Goal: Task Accomplishment & Management: Complete application form

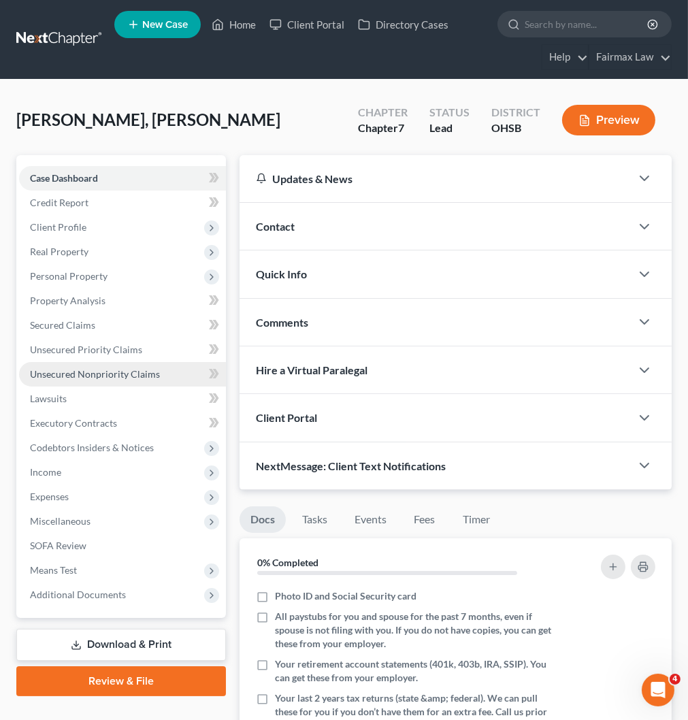
click at [143, 364] on link "Unsecured Nonpriority Claims" at bounding box center [122, 374] width 207 height 24
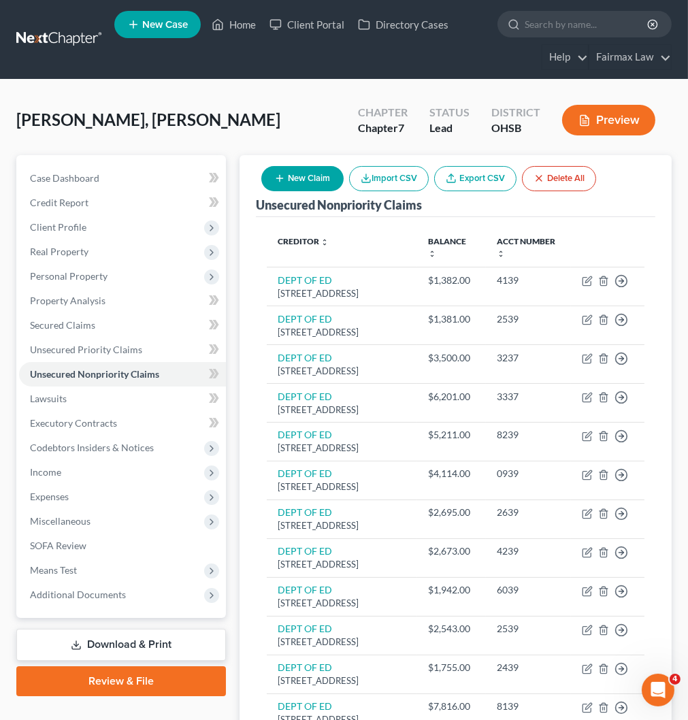
click at [310, 177] on button "New Claim" at bounding box center [302, 178] width 82 height 25
select select "0"
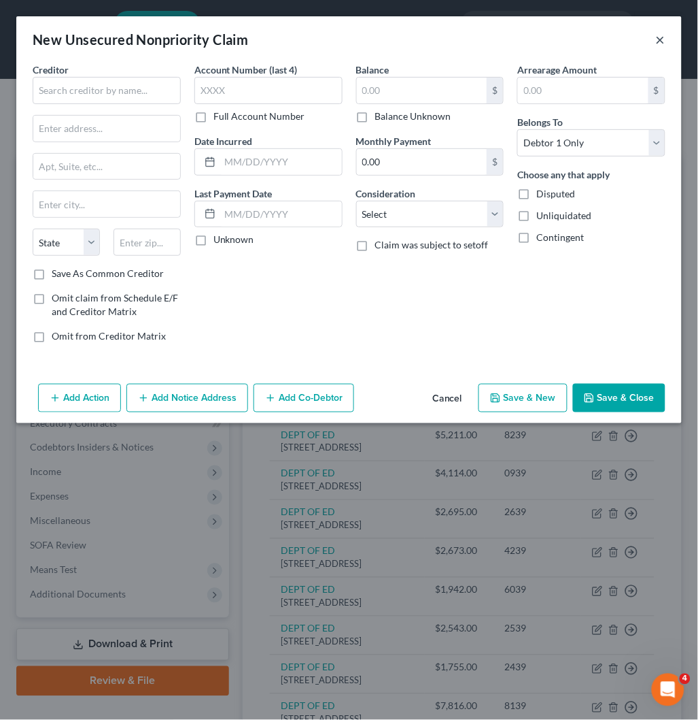
click at [660, 37] on button "×" at bounding box center [661, 39] width 10 height 16
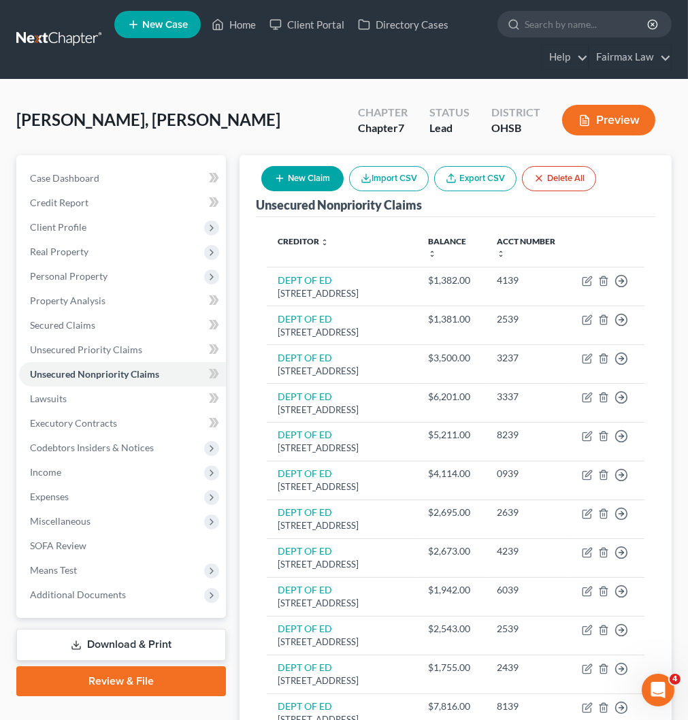
click at [322, 174] on button "New Claim" at bounding box center [302, 178] width 82 height 25
select select "0"
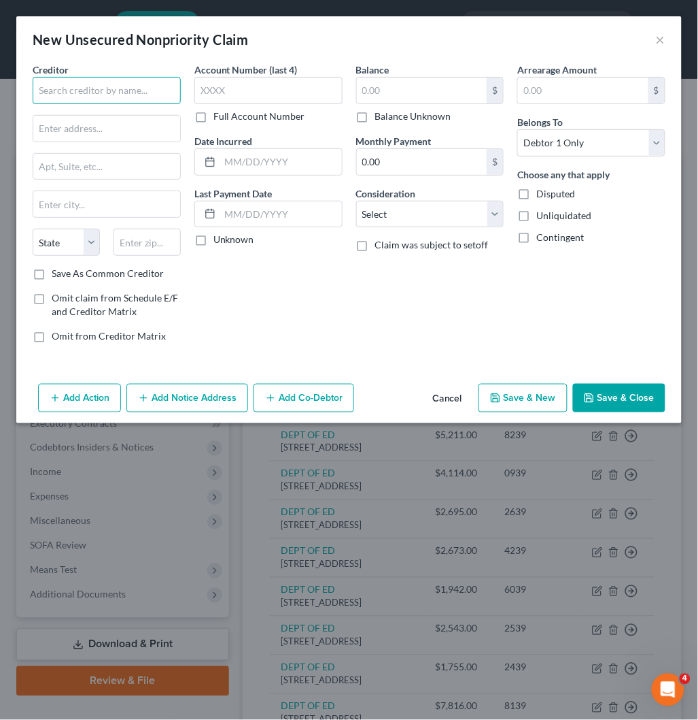
click at [82, 92] on input "text" at bounding box center [107, 90] width 148 height 27
paste input "STATE OF [US_STATE] CH"
type input "STATE OF [US_STATE] CH"
click at [281, 94] on input "text" at bounding box center [268, 90] width 148 height 27
paste input "6112"
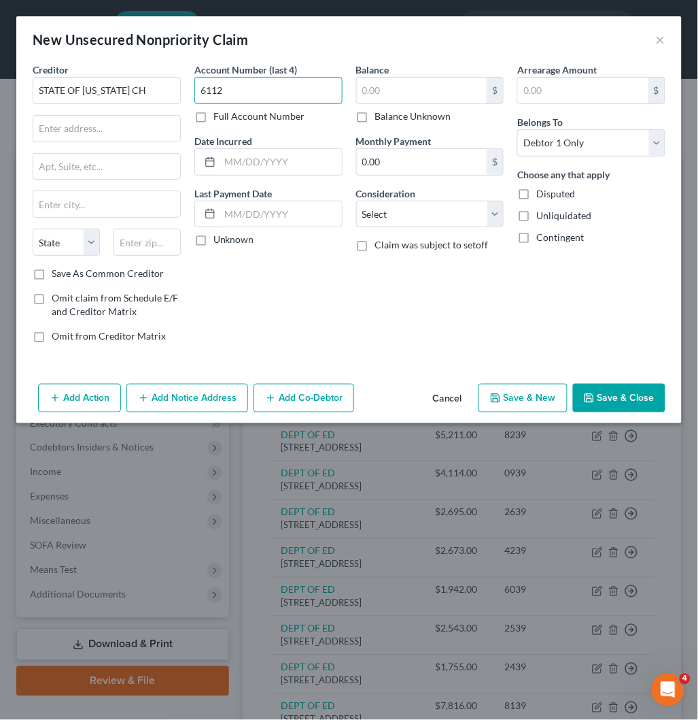
type input "6112"
click at [158, 92] on input "STATE OF [US_STATE] CH" at bounding box center [107, 90] width 148 height 27
click at [148, 95] on input "STATE OF [US_STATE] CH" at bounding box center [107, 90] width 148 height 27
type input "STATE OF [US_STATE] COURTHOUSE"
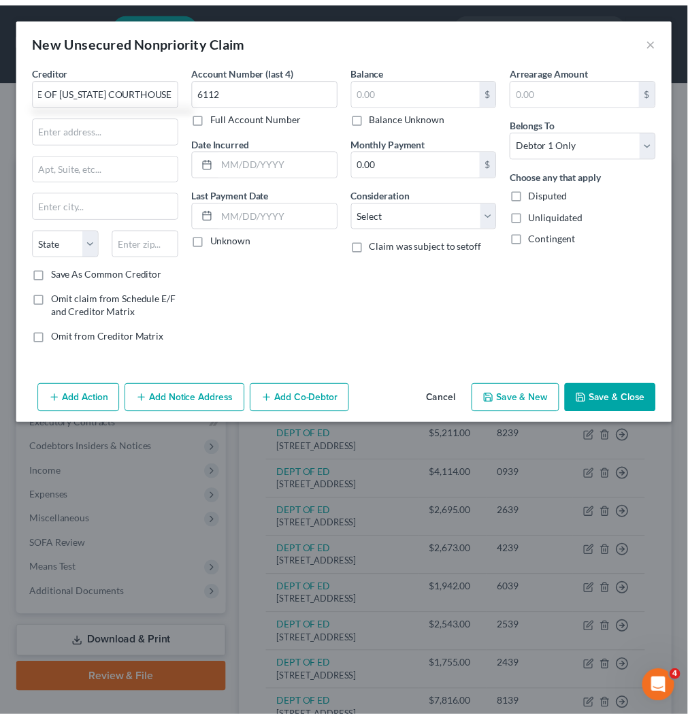
scroll to position [0, 0]
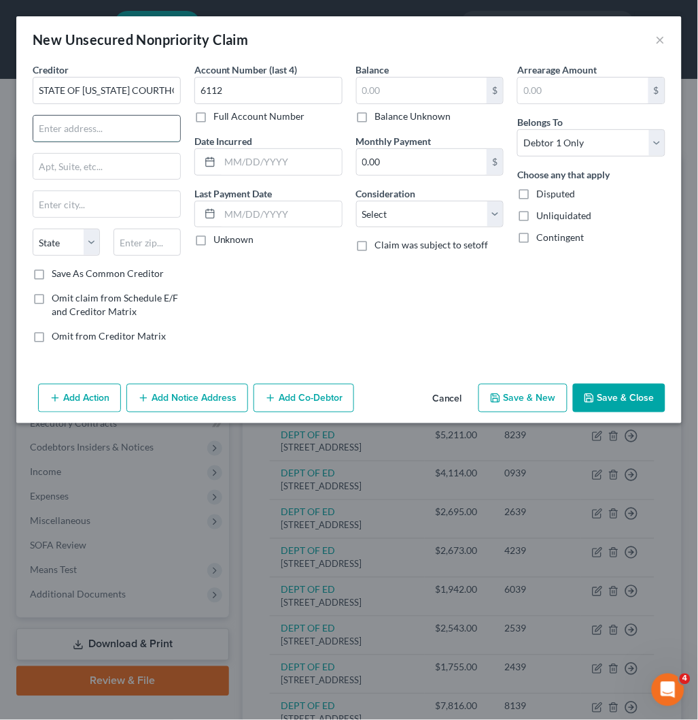
click at [94, 125] on input "text" at bounding box center [106, 129] width 147 height 26
paste input "[GEOGRAPHIC_DATA]"
click at [37, 129] on input "[GEOGRAPHIC_DATA]" at bounding box center [106, 129] width 147 height 26
type input "[STREET_ADDRESS]"
click at [144, 248] on input "text" at bounding box center [147, 242] width 67 height 27
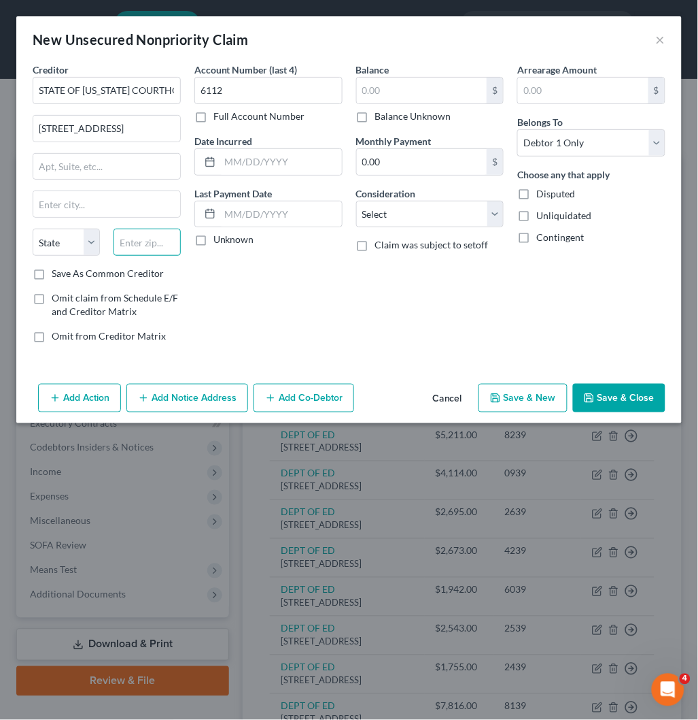
paste input "80203"
type input "80203"
type input "[GEOGRAPHIC_DATA]"
select select "5"
click at [429, 211] on select "Select Cable / Satellite Services Collection Agency Credit Card Debt Debt Couns…" at bounding box center [430, 214] width 148 height 27
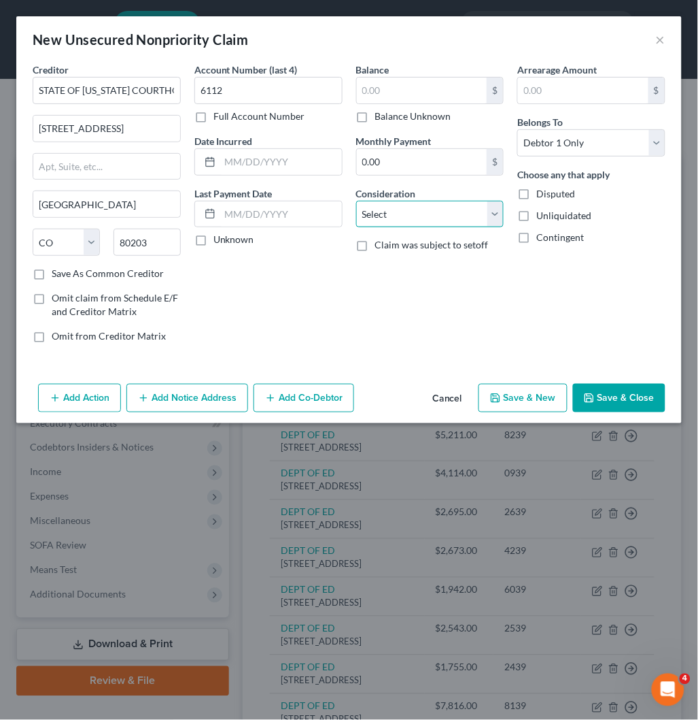
click at [433, 218] on select "Select Cable / Satellite Services Collection Agency Credit Card Debt Debt Couns…" at bounding box center [430, 214] width 148 height 27
select select "14"
click at [356, 201] on select "Select Cable / Satellite Services Collection Agency Credit Card Debt Debt Couns…" at bounding box center [430, 214] width 148 height 27
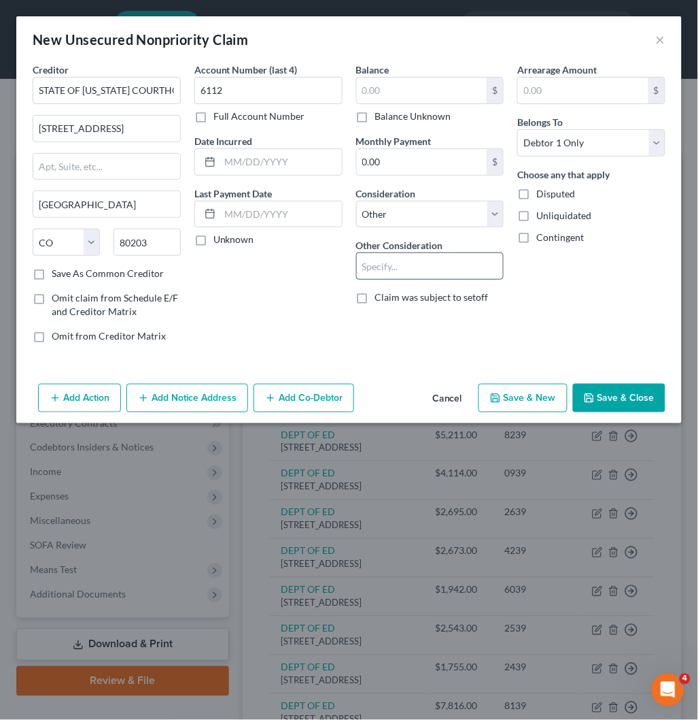
click at [377, 269] on input "text" at bounding box center [430, 266] width 147 height 26
type input "Collections"
click at [622, 399] on button "Save & Close" at bounding box center [619, 398] width 92 height 29
